Goal: Information Seeking & Learning: Learn about a topic

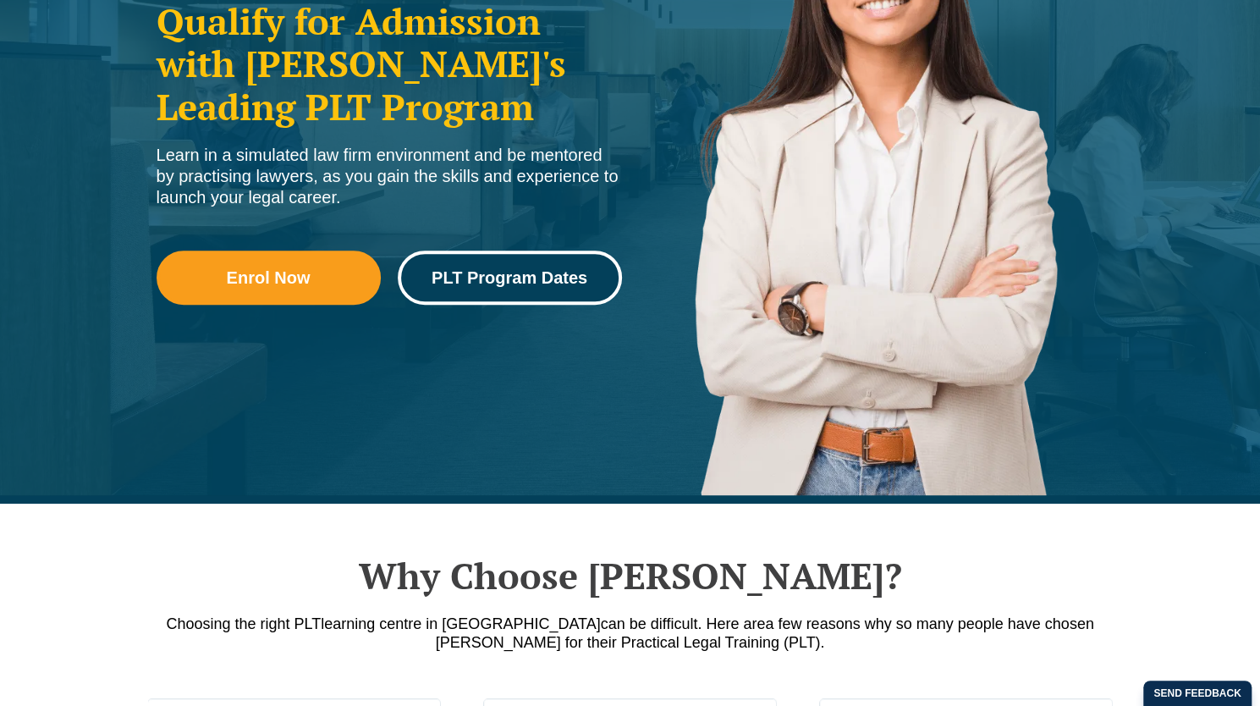
click at [542, 278] on span "PLT Program Dates" at bounding box center [510, 277] width 156 height 17
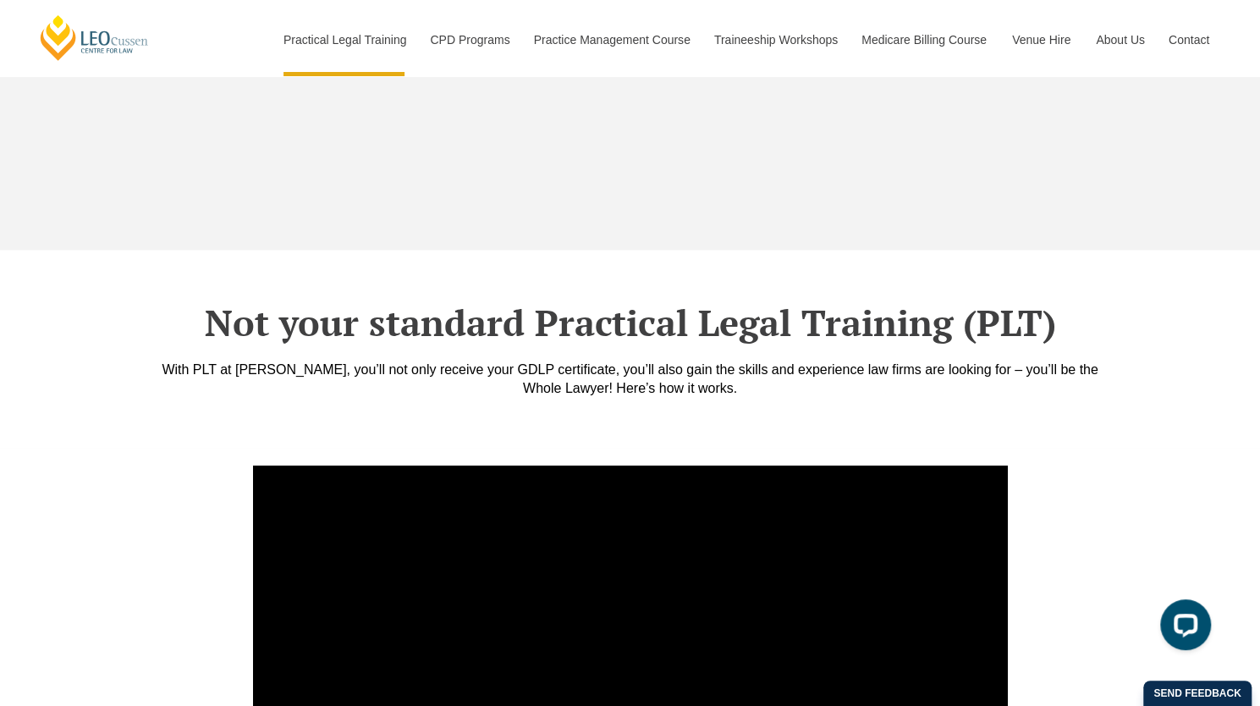
scroll to position [5687, 0]
